Goal: Task Accomplishment & Management: Manage account settings

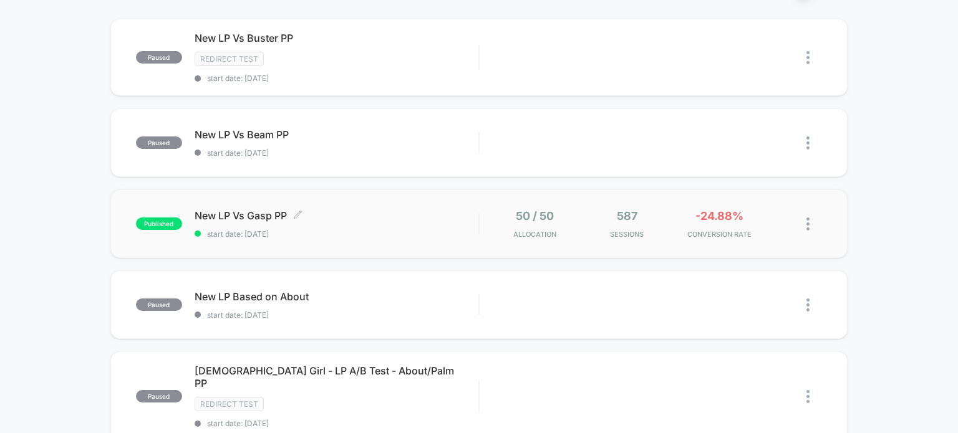
click at [472, 225] on div "New LP Vs Gasp PP Click to edit experience details Click to edit experience det…" at bounding box center [337, 224] width 284 height 29
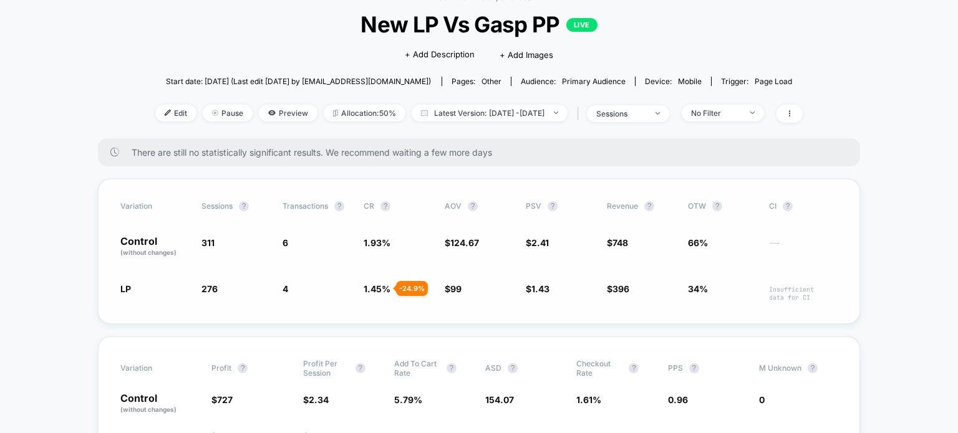
scroll to position [117, 0]
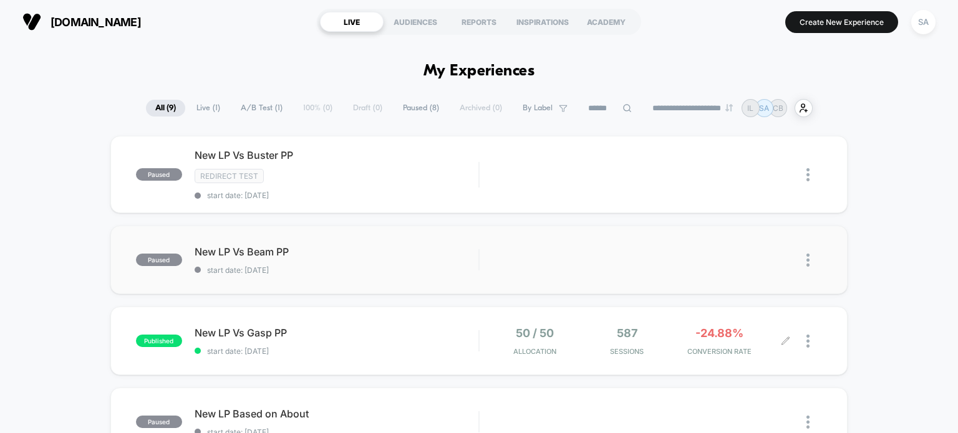
scroll to position [56, 0]
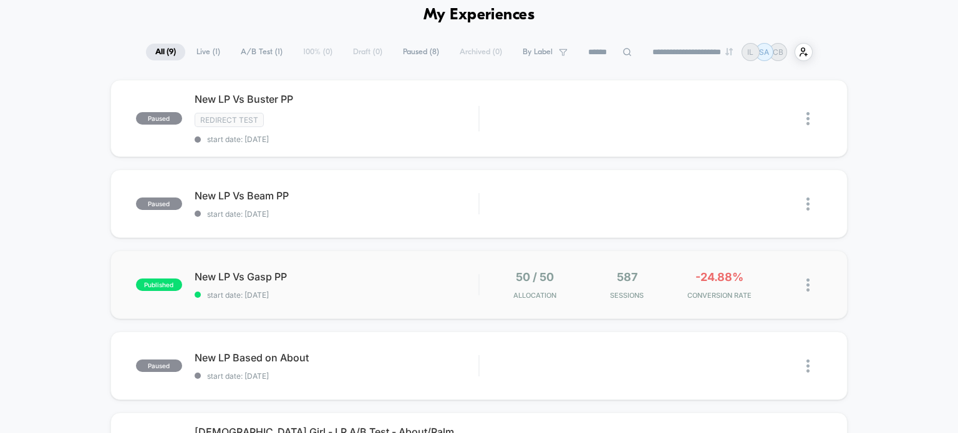
click at [806, 286] on img at bounding box center [807, 285] width 3 height 13
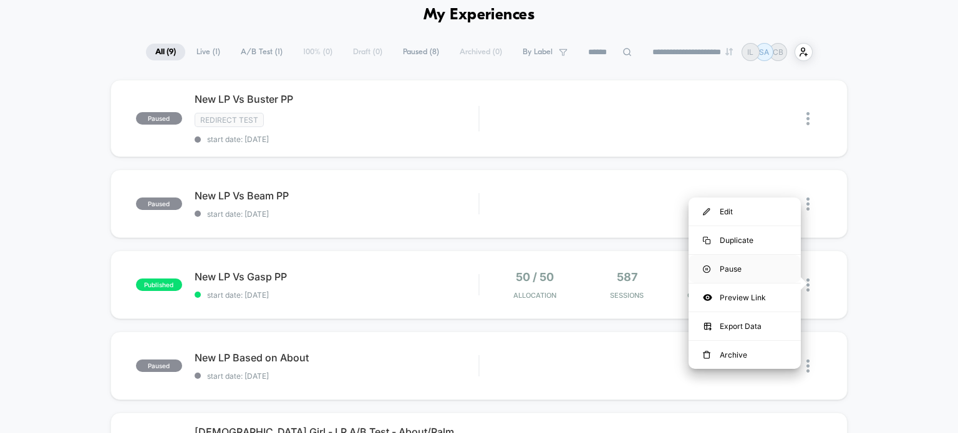
click at [727, 269] on div "Pause" at bounding box center [745, 269] width 112 height 28
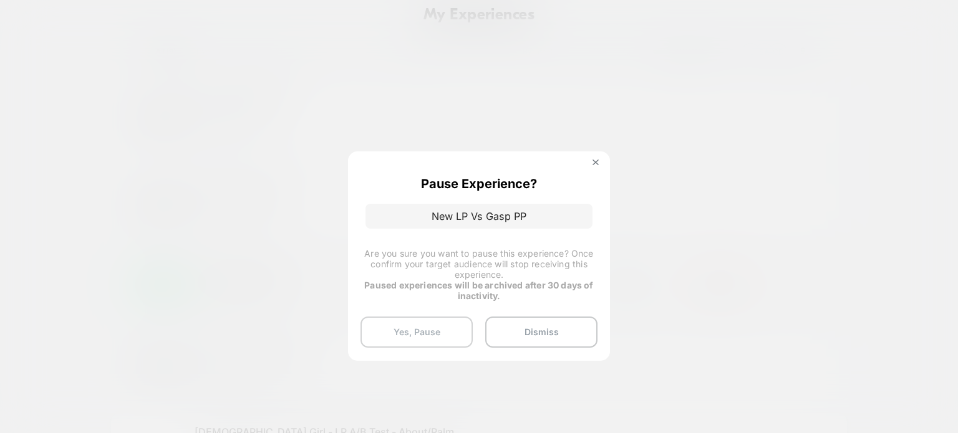
click at [409, 326] on button "Yes, Pause" at bounding box center [417, 332] width 112 height 31
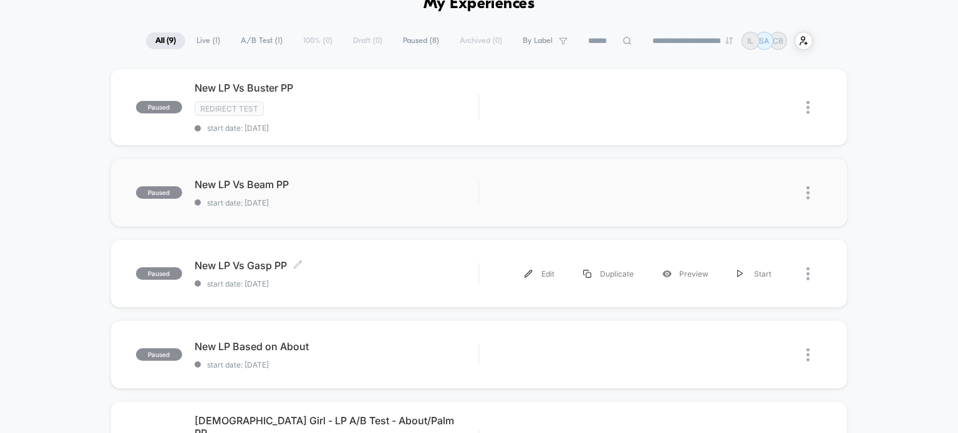
scroll to position [0, 0]
